Goal: Information Seeking & Learning: Find specific fact

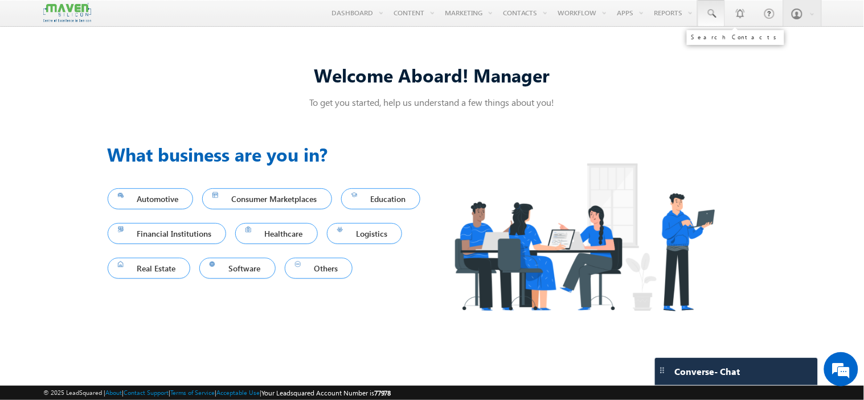
click at [715, 13] on span at bounding box center [711, 13] width 11 height 11
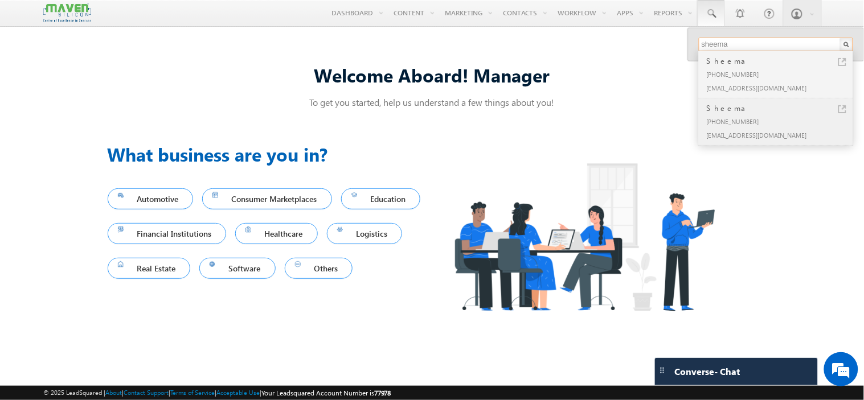
type input "sheema"
click at [771, 127] on div "[PHONE_NUMBER]" at bounding box center [781, 121] width 153 height 14
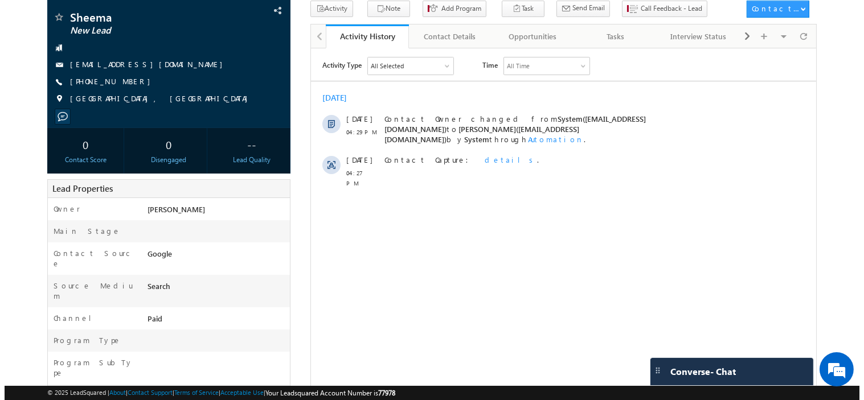
scroll to position [67, 0]
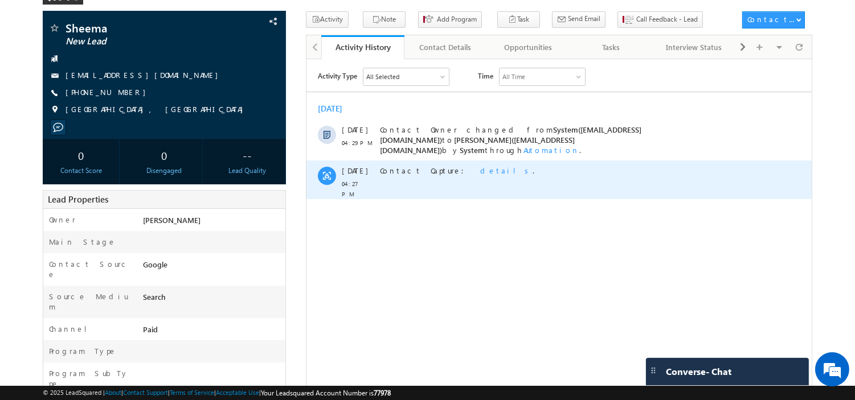
click at [480, 165] on span "details" at bounding box center [506, 170] width 52 height 10
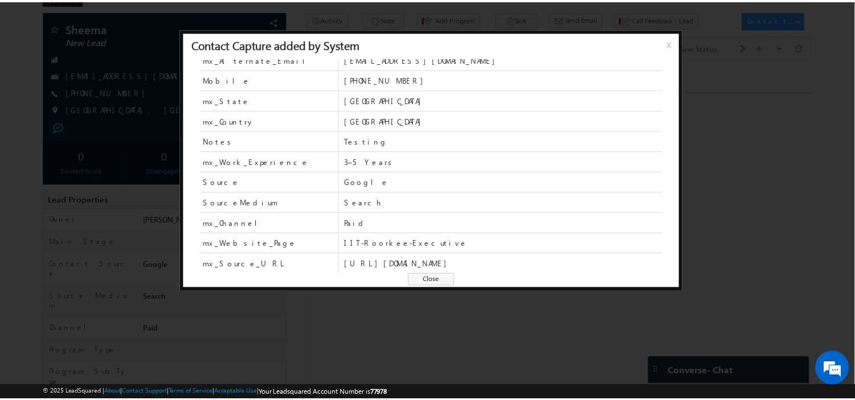
scroll to position [0, 0]
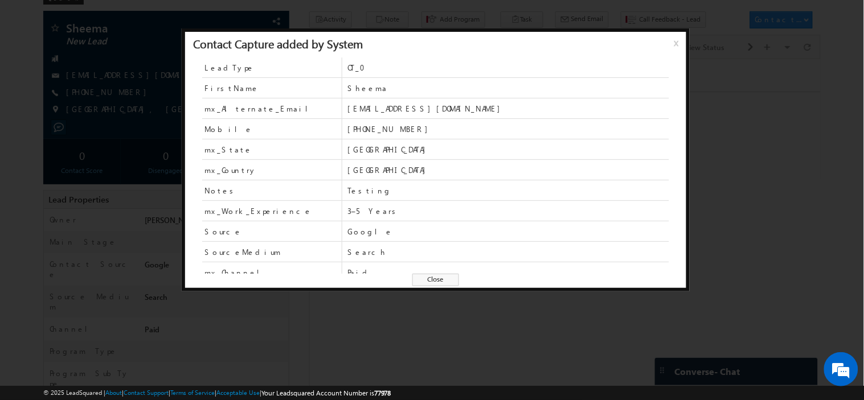
click at [434, 280] on span "Close" at bounding box center [435, 280] width 47 height 13
